Goal: Find specific page/section: Find specific page/section

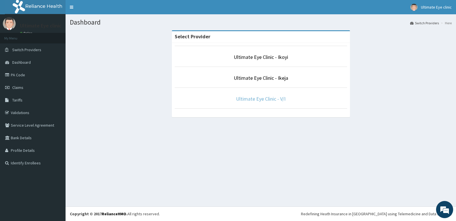
click at [247, 100] on link "Ultimate Eye Clinic - V/I" at bounding box center [261, 98] width 50 height 7
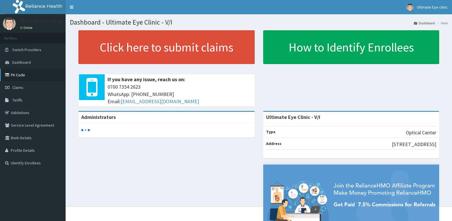
click at [25, 75] on link "PA Code" at bounding box center [33, 74] width 66 height 13
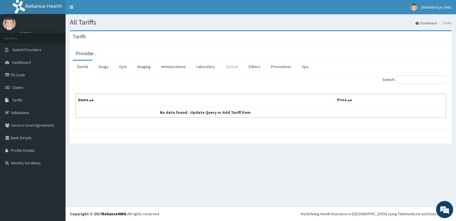
click at [234, 68] on link "Optical" at bounding box center [231, 66] width 21 height 12
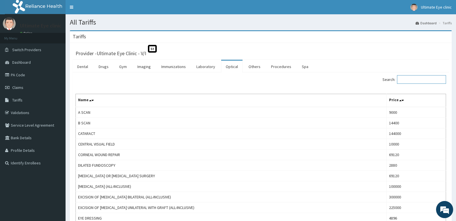
click at [413, 79] on input "Search:" at bounding box center [421, 79] width 49 height 9
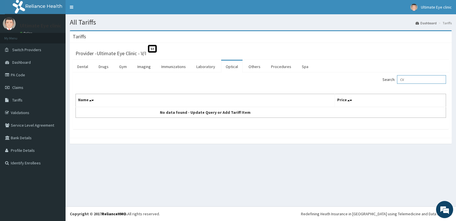
type input "C"
drag, startPoint x: 419, startPoint y: 79, endPoint x: 383, endPoint y: 83, distance: 35.9
click at [383, 83] on div "Search: PACHY" at bounding box center [355, 80] width 181 height 10
drag, startPoint x: 418, startPoint y: 78, endPoint x: 398, endPoint y: 79, distance: 20.0
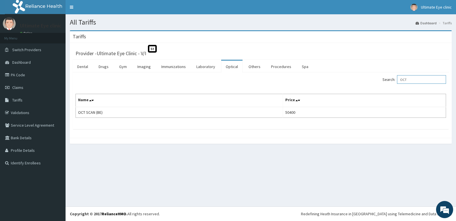
click at [398, 79] on label "Search: OCT" at bounding box center [415, 79] width 64 height 9
drag, startPoint x: 422, startPoint y: 79, endPoint x: 376, endPoint y: 85, distance: 46.3
click at [376, 85] on div "Search: CENTRA Name Price CENTRAL VISUAL FIELD 10000" at bounding box center [261, 96] width 371 height 43
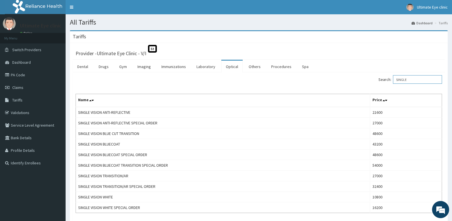
drag, startPoint x: 417, startPoint y: 80, endPoint x: 395, endPoint y: 84, distance: 22.3
click at [395, 83] on label "Search: SINGLE" at bounding box center [411, 79] width 64 height 9
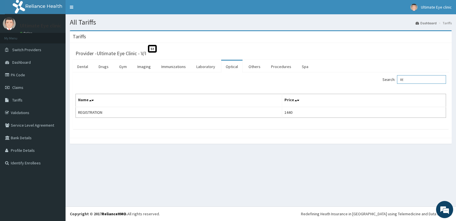
type input "R"
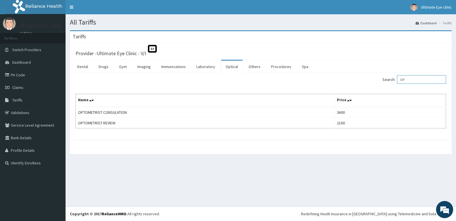
type input "O"
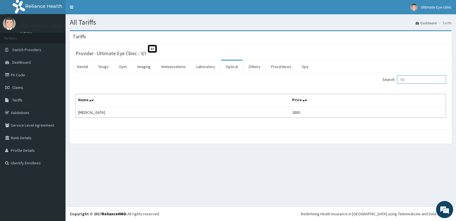
type input "T"
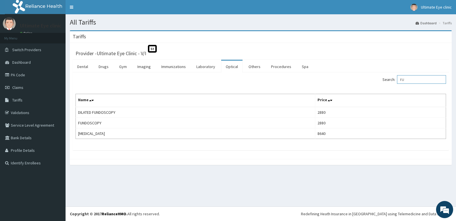
type input "F"
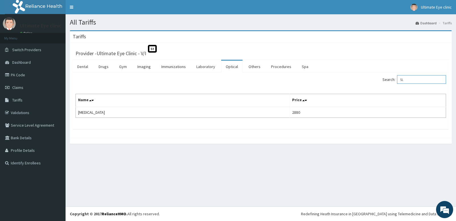
type input "S"
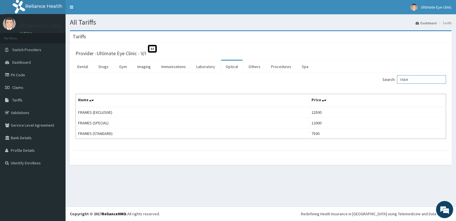
drag, startPoint x: 418, startPoint y: 80, endPoint x: 395, endPoint y: 87, distance: 23.6
click at [395, 87] on div "Search: FRAM Name Price FRAMES (EXCLUSIVE) 22500 FRAMES (SPECIAL) 12000 FRAMES …" at bounding box center [261, 107] width 371 height 64
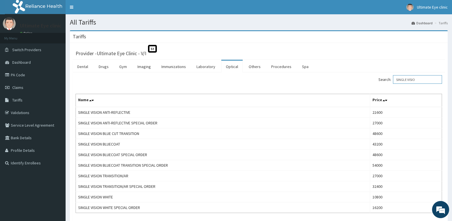
type input "SINGLE VISIO"
click at [19, 77] on link "PA Code" at bounding box center [33, 74] width 66 height 13
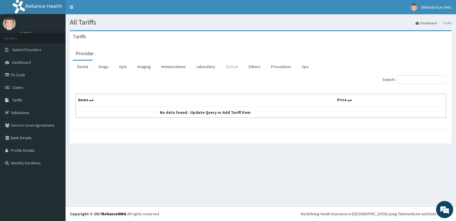
click at [235, 67] on link "Optical" at bounding box center [231, 66] width 21 height 12
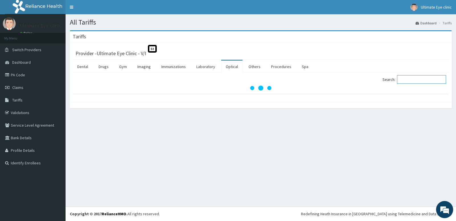
click at [421, 81] on input "Search:" at bounding box center [421, 79] width 49 height 9
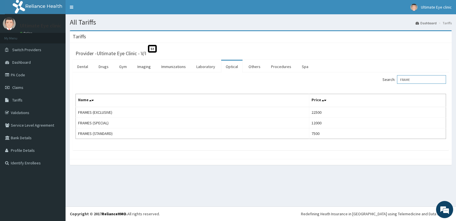
drag, startPoint x: 419, startPoint y: 78, endPoint x: 389, endPoint y: 82, distance: 29.7
click at [389, 82] on label "Search: FRAME" at bounding box center [415, 79] width 64 height 9
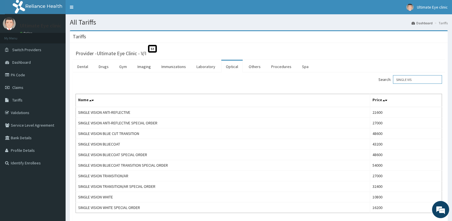
type input "SINGLE VIS"
click at [26, 72] on link "PA Code" at bounding box center [33, 74] width 66 height 13
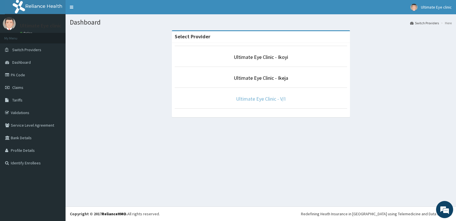
drag, startPoint x: 268, startPoint y: 94, endPoint x: 269, endPoint y: 98, distance: 3.3
click at [268, 95] on li "Ultimate Eye Clinic - V/I" at bounding box center [261, 97] width 173 height 21
click at [270, 100] on link "Ultimate Eye Clinic - V/I" at bounding box center [261, 98] width 50 height 7
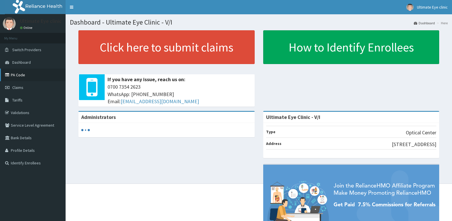
click at [41, 74] on link "PA Code" at bounding box center [33, 74] width 66 height 13
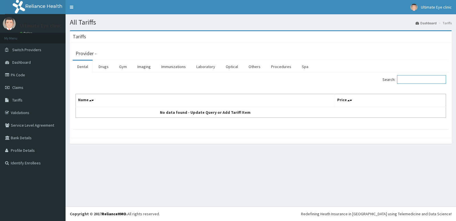
click at [416, 78] on input "Search:" at bounding box center [421, 79] width 49 height 9
click at [227, 69] on link "Optical" at bounding box center [231, 66] width 21 height 12
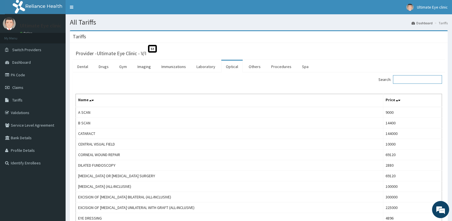
click at [415, 81] on input "Search:" at bounding box center [417, 79] width 49 height 9
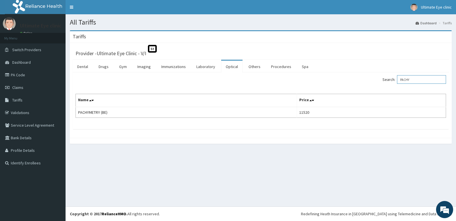
type input "PACHY"
click at [29, 73] on link "PA Code" at bounding box center [33, 74] width 66 height 13
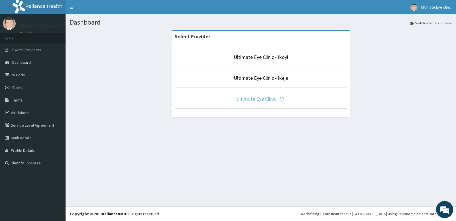
click at [256, 99] on link "Ultimate Eye Clinic - V/I" at bounding box center [261, 98] width 50 height 7
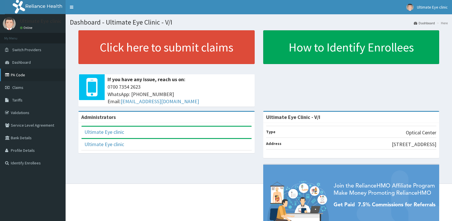
click at [25, 79] on link "PA Code" at bounding box center [33, 74] width 66 height 13
